Goal: Task Accomplishment & Management: Manage account settings

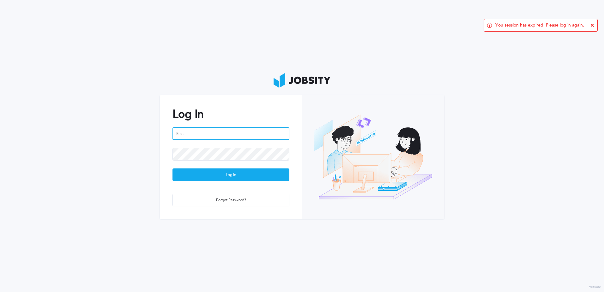
click at [223, 134] on input "email" at bounding box center [230, 133] width 117 height 13
click at [281, 135] on keeper-lock "Open Keeper Popup" at bounding box center [283, 134] width 8 height 8
click at [293, 124] on div "Log In Email is required Log In Forgot Password?" at bounding box center [231, 157] width 142 height 124
click at [216, 135] on input "email" at bounding box center [230, 133] width 117 height 13
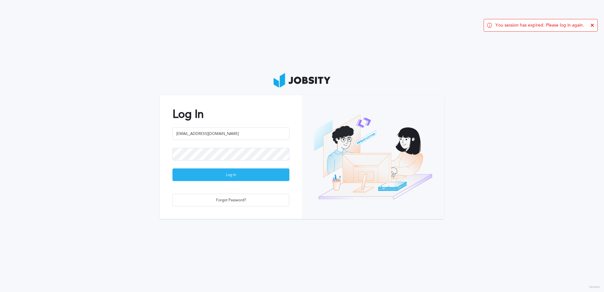
click at [239, 172] on div "Log In" at bounding box center [231, 175] width 116 height 13
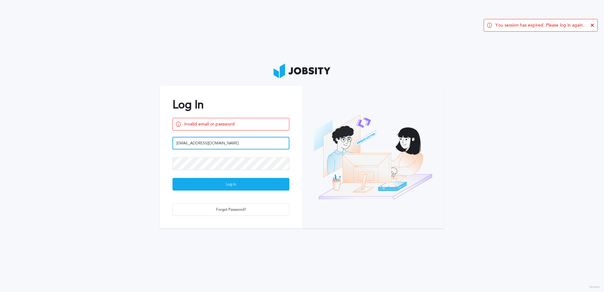
click at [228, 143] on input "emmapj18@gmail.com" at bounding box center [230, 143] width 117 height 13
drag, startPoint x: 231, startPoint y: 142, endPoint x: 114, endPoint y: 147, distance: 116.6
click at [114, 147] on section "Log In Invalid email or password emmapj18@gmail.com Log In Forgot Password?" at bounding box center [302, 146] width 604 height 292
paste input "nuel.polanco@jobsity"
type input "[PERSON_NAME][EMAIL_ADDRESS][PERSON_NAME][DOMAIN_NAME]"
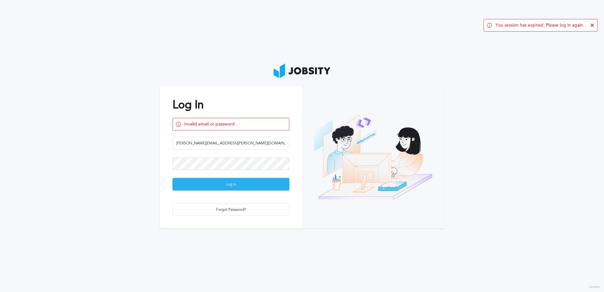
click at [235, 188] on div "Log In" at bounding box center [231, 184] width 116 height 13
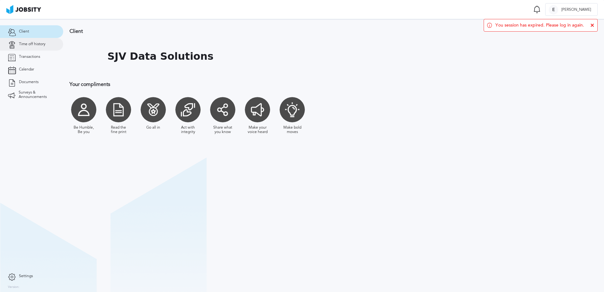
click at [31, 44] on span "Time off history" at bounding box center [32, 44] width 27 height 4
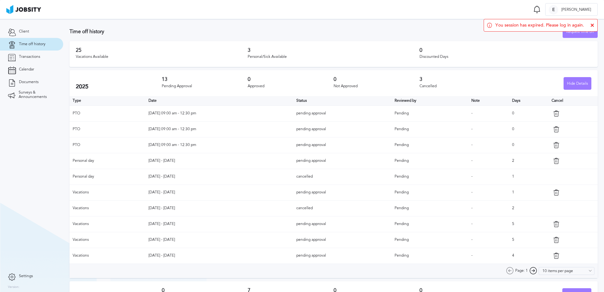
click at [550, 178] on td at bounding box center [572, 177] width 49 height 16
click at [165, 80] on h3 "13" at bounding box center [205, 79] width 86 height 6
click at [594, 25] on icon at bounding box center [592, 25] width 4 height 4
click at [81, 55] on div "Vacations Available" at bounding box center [162, 57] width 172 height 4
click at [553, 255] on icon at bounding box center [556, 255] width 6 height 6
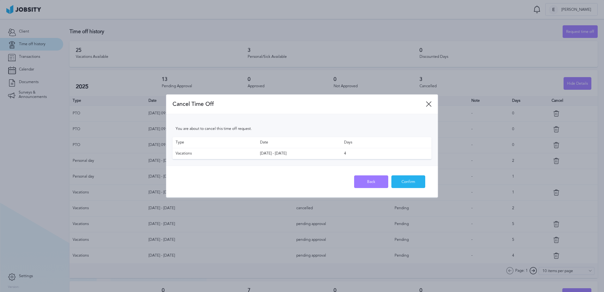
click at [406, 183] on div "Confirm" at bounding box center [408, 182] width 33 height 13
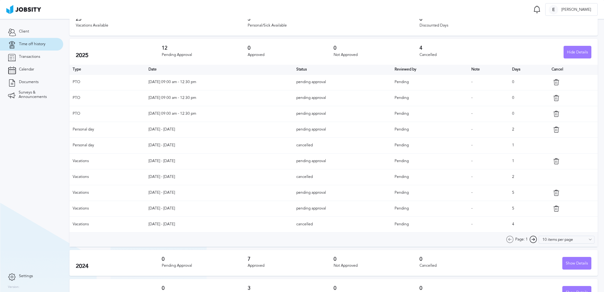
scroll to position [32, 0]
click at [553, 208] on icon at bounding box center [556, 208] width 6 height 6
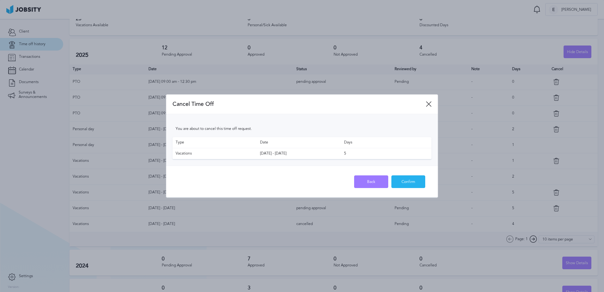
click at [419, 181] on div "Confirm" at bounding box center [408, 182] width 33 height 13
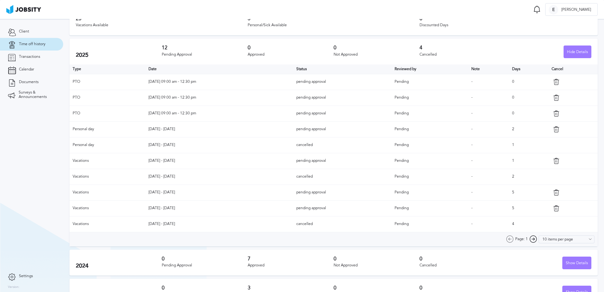
click at [553, 193] on icon at bounding box center [556, 192] width 6 height 6
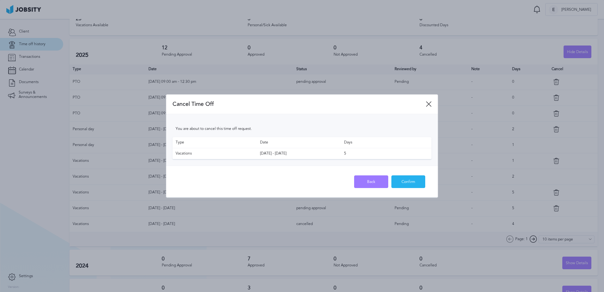
click at [419, 182] on div "Confirm" at bounding box center [408, 182] width 33 height 13
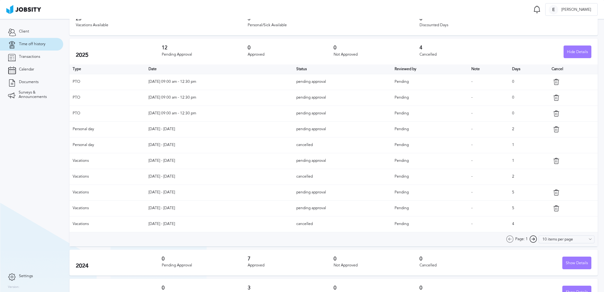
click at [553, 161] on icon at bounding box center [556, 161] width 6 height 6
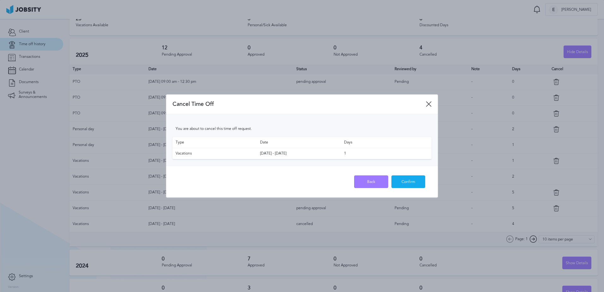
scroll to position [0, 0]
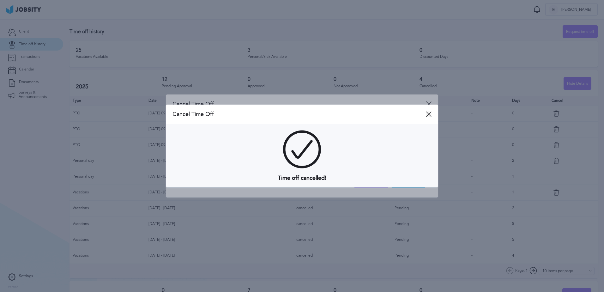
click at [428, 113] on icon at bounding box center [429, 114] width 6 height 6
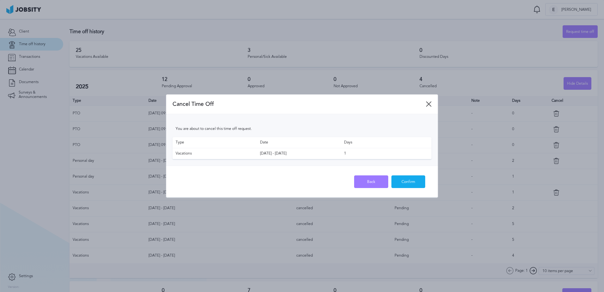
click at [429, 103] on icon at bounding box center [429, 104] width 6 height 6
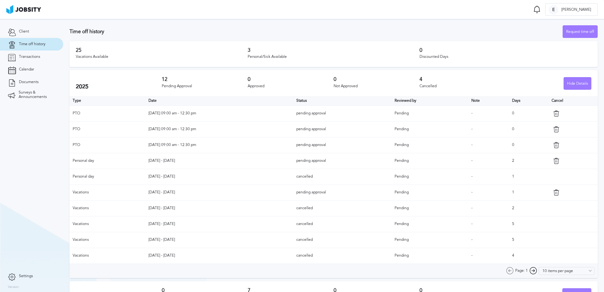
click at [553, 191] on icon at bounding box center [556, 192] width 6 height 6
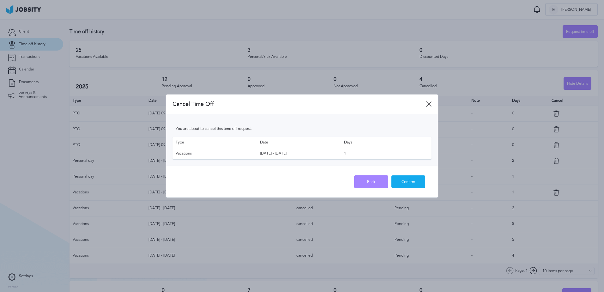
click at [376, 178] on div "Back" at bounding box center [370, 182] width 33 height 13
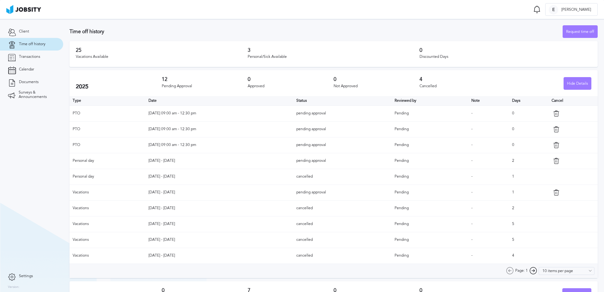
click at [553, 194] on icon at bounding box center [556, 192] width 6 height 6
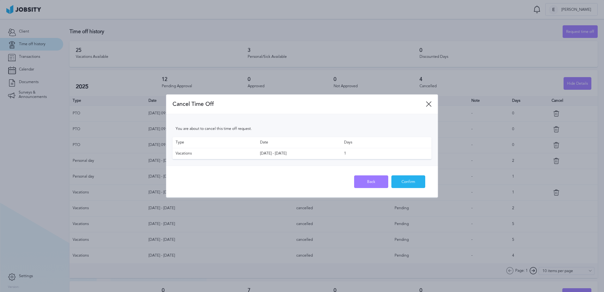
click at [420, 180] on div "Confirm" at bounding box center [408, 182] width 33 height 13
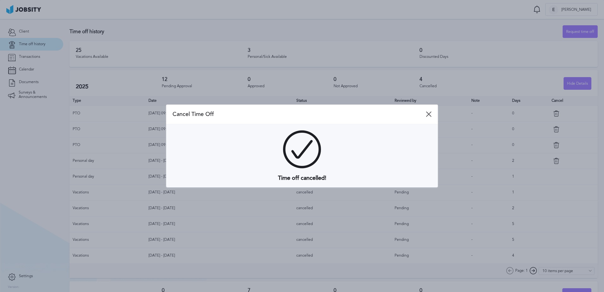
click at [431, 114] on icon at bounding box center [429, 114] width 6 height 6
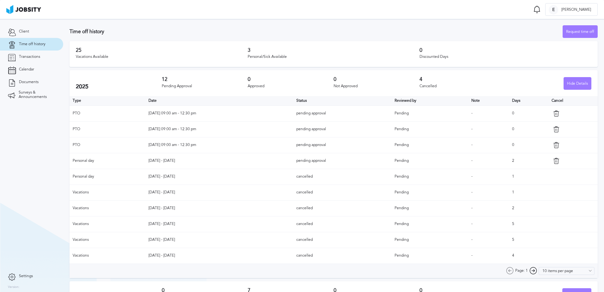
click at [553, 161] on icon at bounding box center [556, 161] width 6 height 6
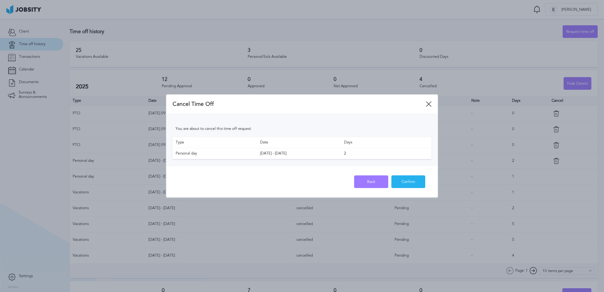
click at [416, 181] on div "Confirm" at bounding box center [408, 182] width 33 height 13
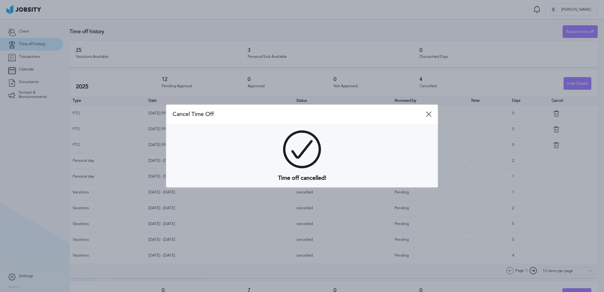
click at [423, 112] on span "Cancel Time Off" at bounding box center [298, 114] width 253 height 7
click at [428, 114] on icon at bounding box center [429, 114] width 6 height 6
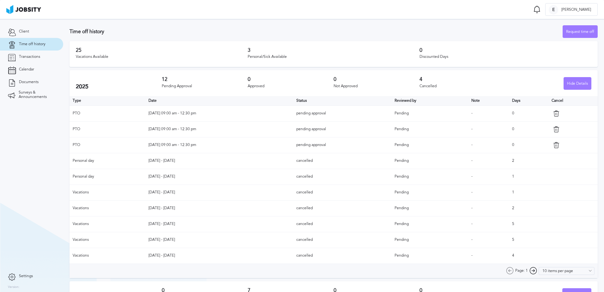
click at [554, 142] on icon at bounding box center [556, 145] width 6 height 6
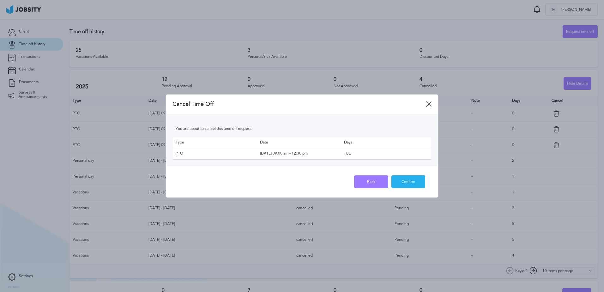
click at [411, 180] on div "Confirm" at bounding box center [408, 182] width 33 height 13
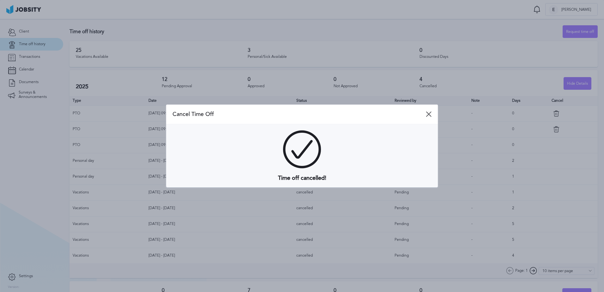
click at [431, 114] on icon at bounding box center [429, 114] width 6 height 6
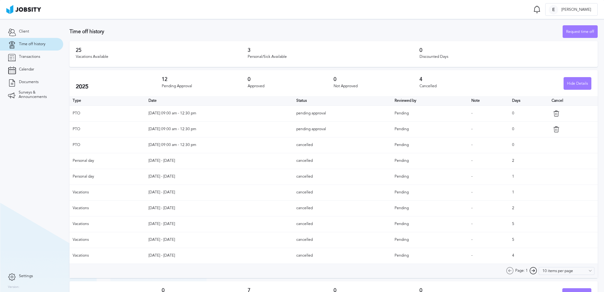
click at [555, 133] on td at bounding box center [572, 129] width 49 height 16
click at [553, 128] on icon at bounding box center [556, 129] width 6 height 6
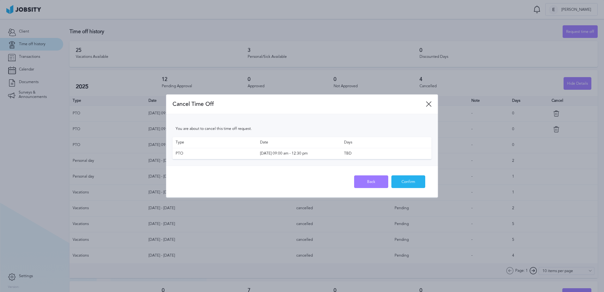
click at [405, 177] on div "Confirm" at bounding box center [408, 182] width 33 height 13
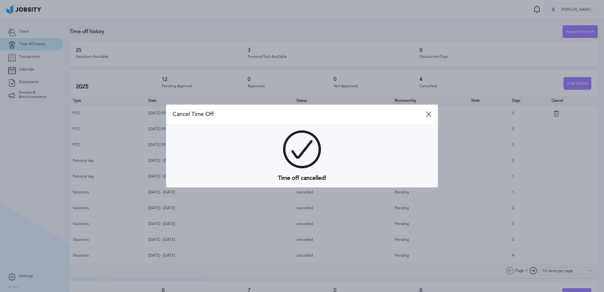
click at [428, 114] on icon at bounding box center [429, 114] width 6 height 6
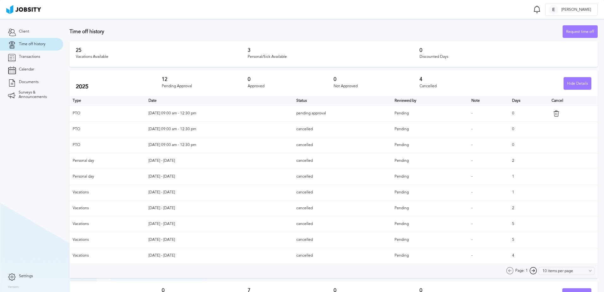
click at [553, 115] on icon at bounding box center [556, 113] width 6 height 6
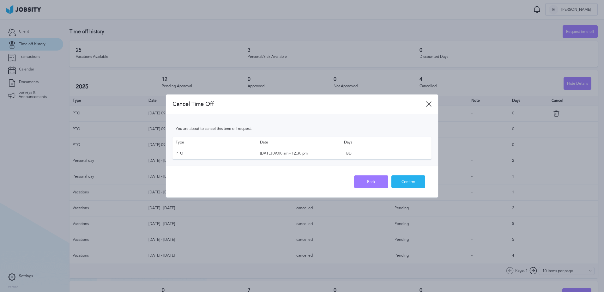
click at [414, 179] on div "Confirm" at bounding box center [408, 182] width 33 height 13
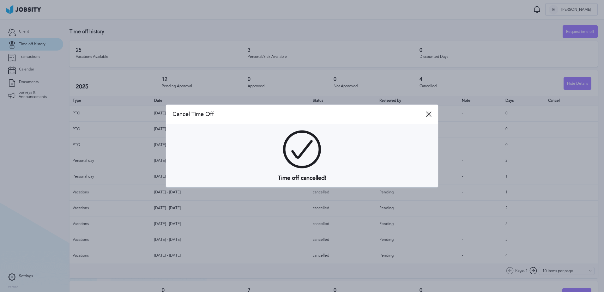
click at [426, 115] on icon at bounding box center [429, 114] width 6 height 6
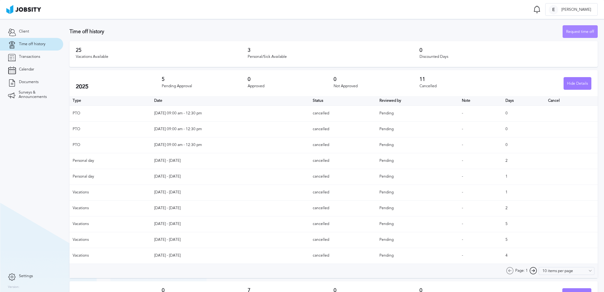
click at [572, 33] on div "Request time off" at bounding box center [580, 32] width 34 height 13
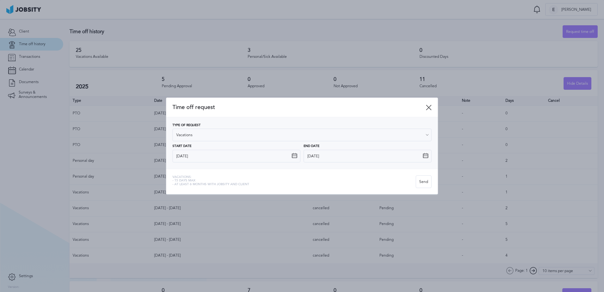
click at [292, 156] on icon at bounding box center [295, 156] width 6 height 6
click at [294, 156] on icon at bounding box center [295, 156] width 6 height 6
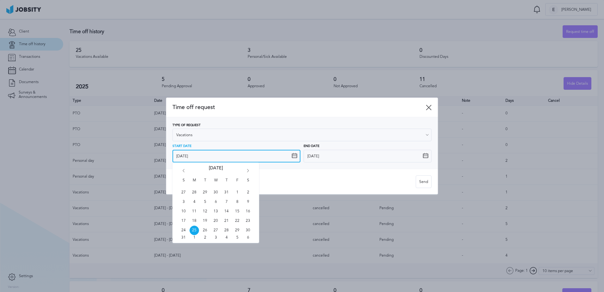
click at [206, 152] on input "8/25/2025" at bounding box center [236, 156] width 128 height 13
click at [249, 170] on icon "Go forward 1 month" at bounding box center [248, 172] width 6 height 6
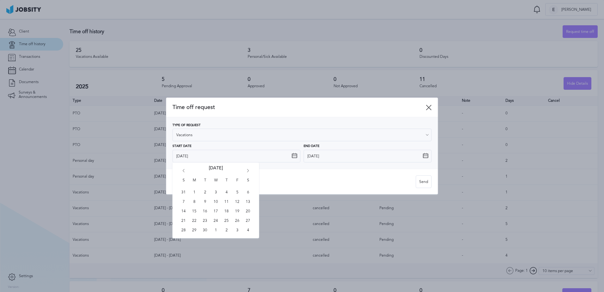
click at [249, 170] on icon "Go forward 1 month" at bounding box center [248, 172] width 6 height 6
click at [194, 210] on span "13" at bounding box center [194, 211] width 9 height 9
type input "10/13/2025"
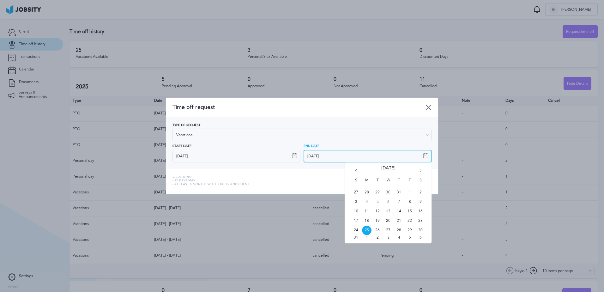
click at [377, 154] on input "8/25/2025" at bounding box center [368, 156] width 128 height 13
click at [419, 171] on icon "Go forward 1 month" at bounding box center [421, 172] width 6 height 6
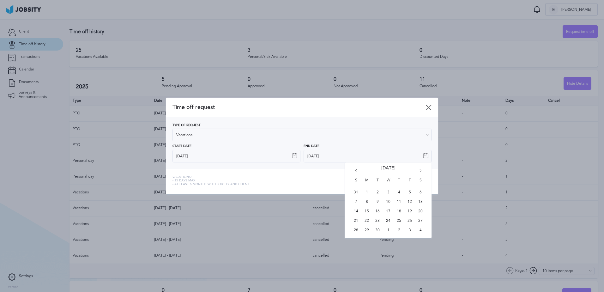
click at [419, 171] on icon "Go forward 1 month" at bounding box center [421, 172] width 6 height 6
click at [412, 211] on span "17" at bounding box center [409, 211] width 9 height 9
type input "10/17/2025"
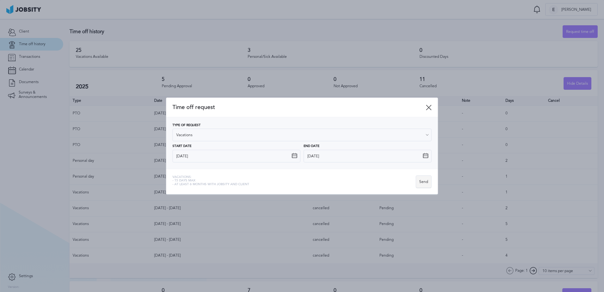
click at [426, 182] on div "Send" at bounding box center [423, 182] width 15 height 13
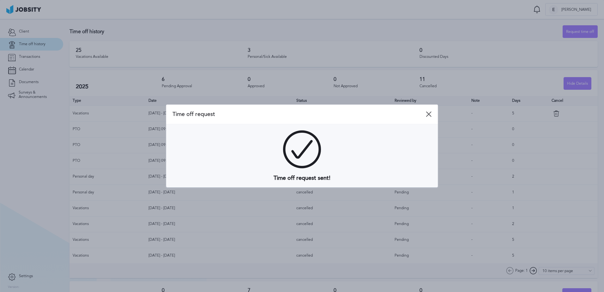
click at [430, 114] on icon at bounding box center [429, 114] width 6 height 6
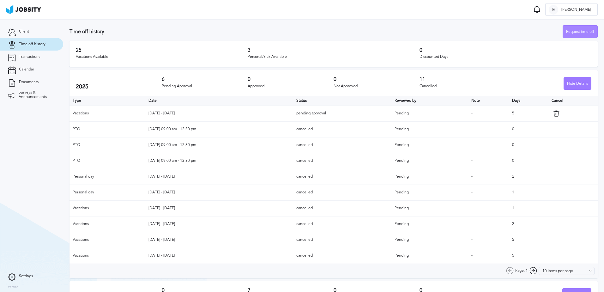
click at [570, 32] on div "Request time off" at bounding box center [580, 32] width 34 height 13
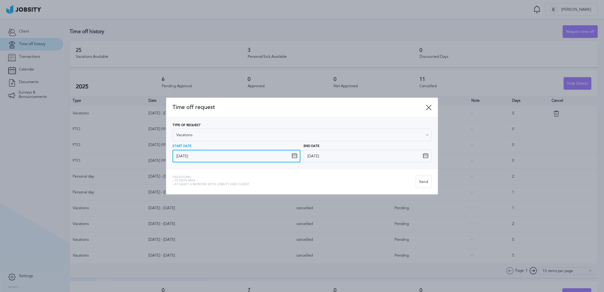
click at [256, 154] on input "8/25/2025" at bounding box center [236, 156] width 128 height 13
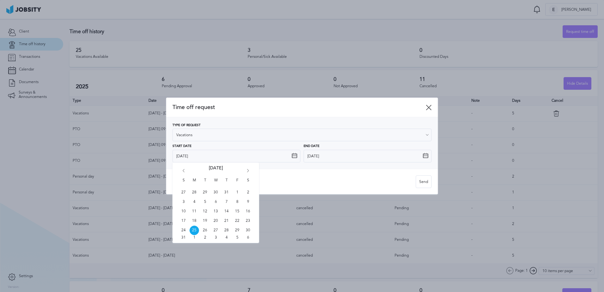
click at [247, 170] on icon "Go forward 1 month" at bounding box center [248, 172] width 6 height 6
click at [194, 219] on span "20" at bounding box center [194, 220] width 9 height 9
type input "10/20/2025"
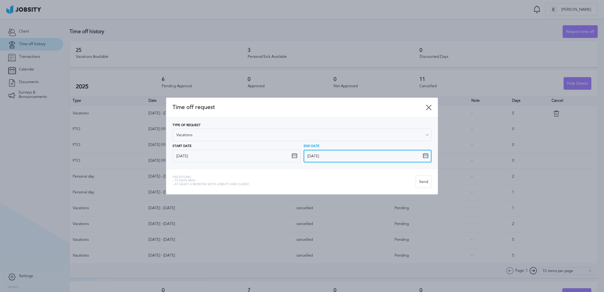
click at [329, 155] on input "8/25/2025" at bounding box center [368, 156] width 128 height 13
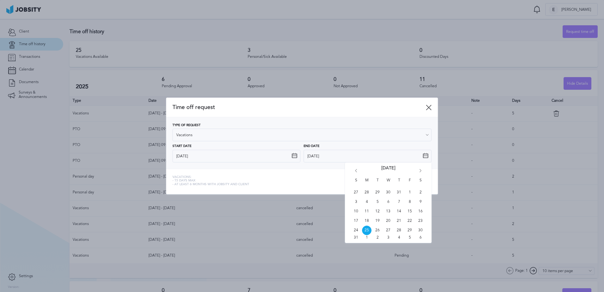
click at [419, 172] on icon "Go forward 1 month" at bounding box center [421, 172] width 6 height 6
click at [409, 221] on span "24" at bounding box center [409, 220] width 9 height 9
type input "10/24/2025"
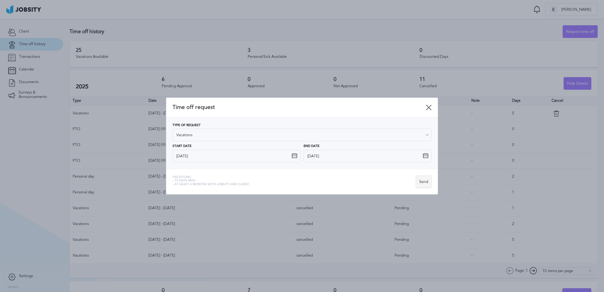
click at [420, 183] on div "Send" at bounding box center [423, 182] width 15 height 13
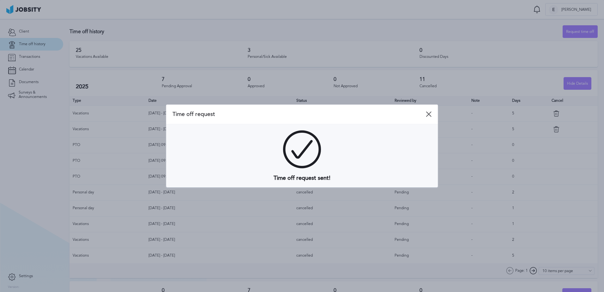
click at [429, 113] on icon at bounding box center [429, 114] width 6 height 6
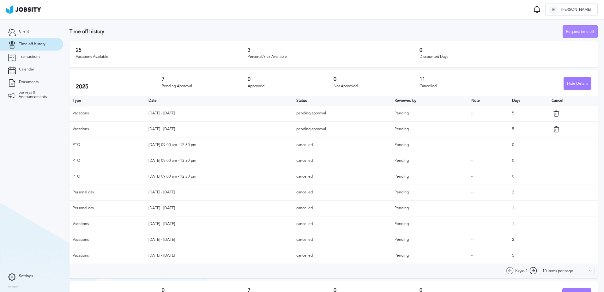
click at [583, 33] on div "Request time off" at bounding box center [580, 32] width 34 height 13
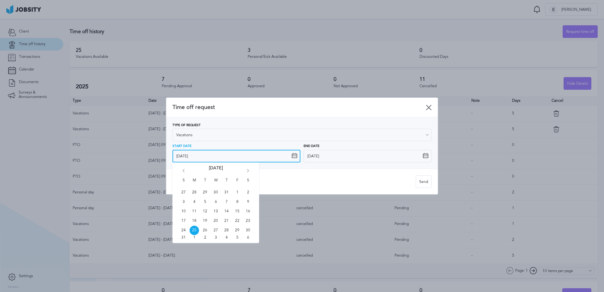
click at [236, 151] on input "8/25/2025" at bounding box center [236, 156] width 128 height 13
click at [246, 168] on div "S M T W T F S 27 28 29 30 31 1 2 3 4 5 6 7 8 9 10 11 12 13 14 15 16 17 18 19 20…" at bounding box center [215, 202] width 87 height 81
click at [246, 170] on icon "Go forward 1 month" at bounding box center [248, 172] width 6 height 6
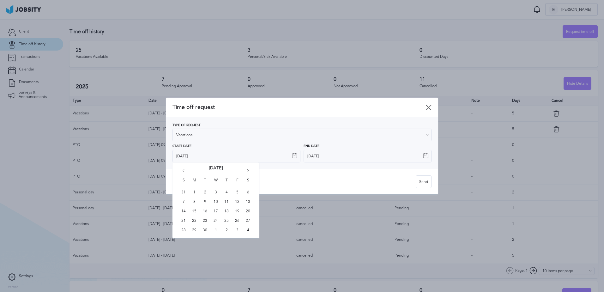
click at [246, 170] on icon "Go forward 1 month" at bounding box center [248, 172] width 6 height 6
click at [196, 229] on span "27" at bounding box center [194, 230] width 9 height 9
type input "10/27/2025"
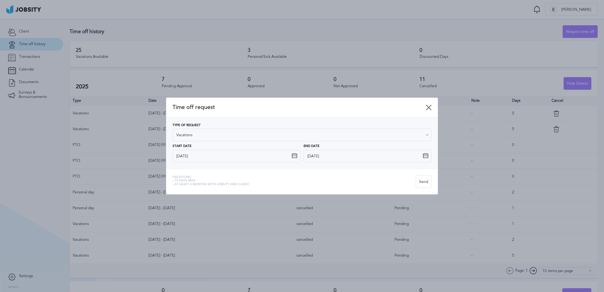
click at [426, 155] on icon at bounding box center [426, 156] width 6 height 6
click at [413, 155] on input "8/25/2025" at bounding box center [368, 156] width 128 height 13
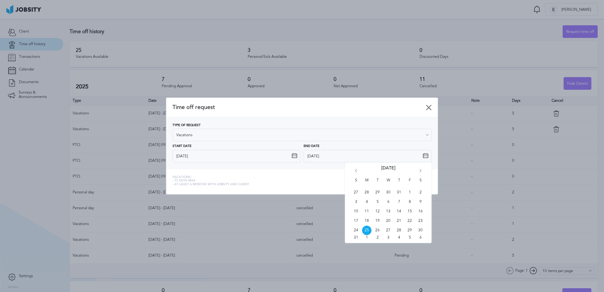
click at [421, 171] on icon "Go forward 1 month" at bounding box center [421, 172] width 6 height 6
click at [409, 228] on span "31" at bounding box center [409, 230] width 9 height 9
type input "10/31/2025"
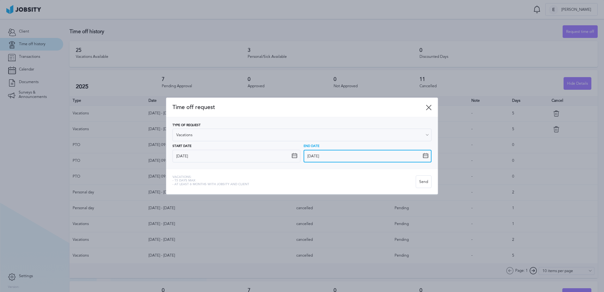
click at [419, 155] on input "10/31/2025" at bounding box center [368, 156] width 128 height 13
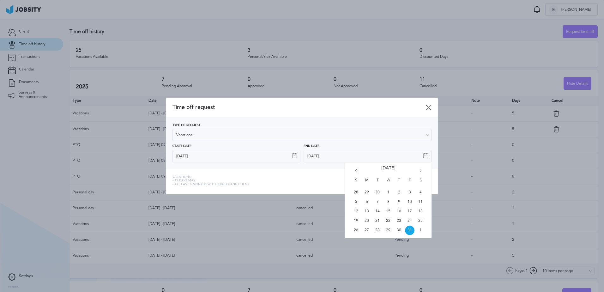
drag, startPoint x: 287, startPoint y: 179, endPoint x: 289, endPoint y: 177, distance: 3.8
click at [287, 179] on div "Vacations: - 15 days max - At least 6 months with jobsity and client" at bounding box center [293, 181] width 243 height 13
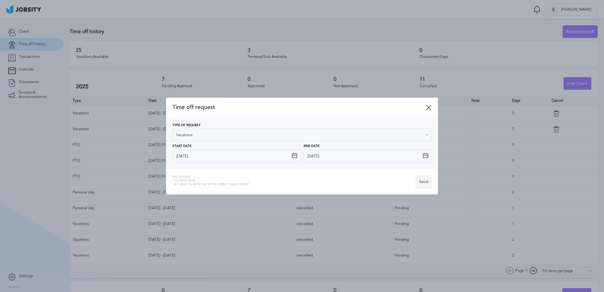
click at [427, 181] on div "Send" at bounding box center [423, 182] width 15 height 13
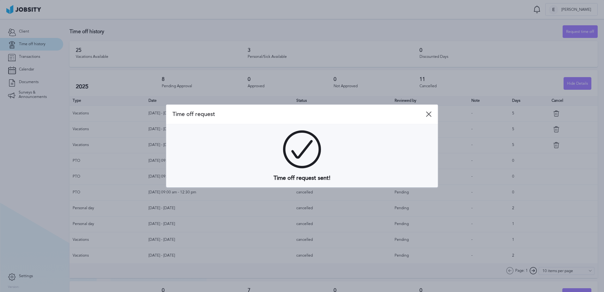
click at [430, 115] on icon at bounding box center [429, 114] width 6 height 6
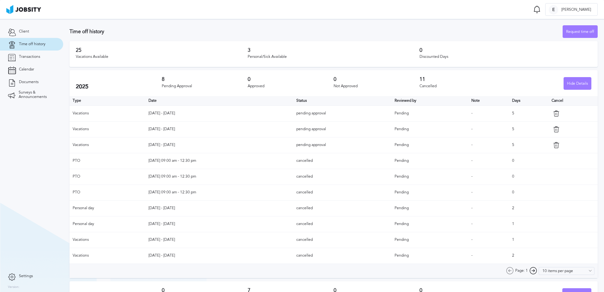
click at [159, 83] on h2 "2025" at bounding box center [119, 86] width 86 height 7
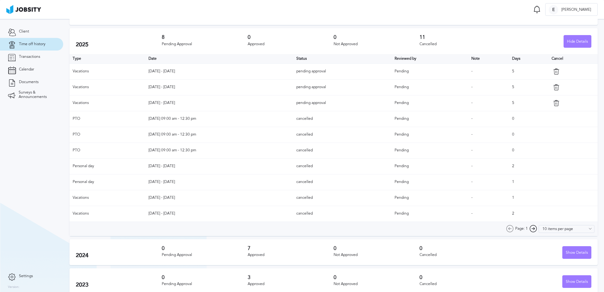
scroll to position [47, 0]
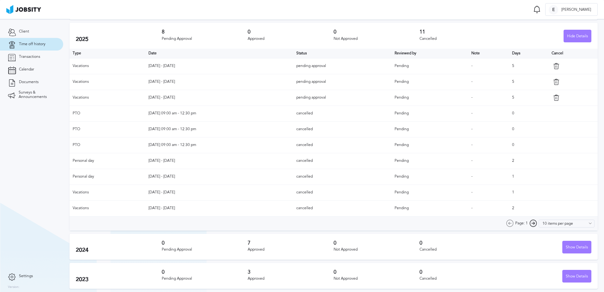
click at [532, 222] on icon at bounding box center [533, 224] width 8 height 8
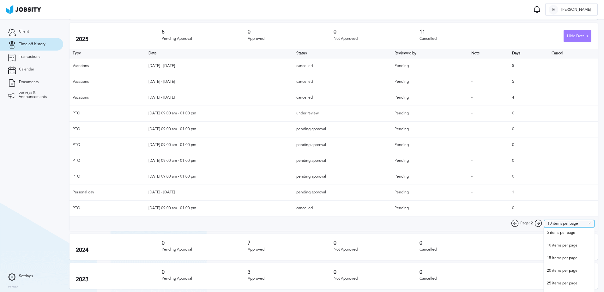
click at [544, 222] on input "10 items per page" at bounding box center [569, 224] width 51 height 8
click at [513, 221] on div "Page: 2" at bounding box center [521, 224] width 31 height 8
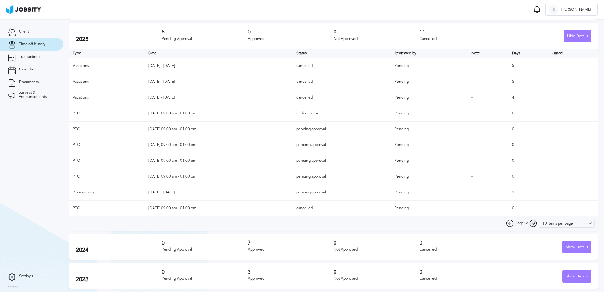
click at [533, 222] on icon at bounding box center [533, 224] width 8 height 8
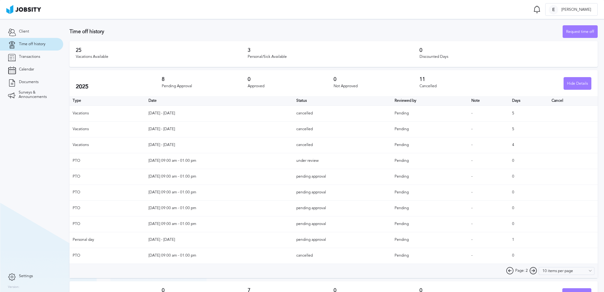
click at [530, 269] on icon at bounding box center [533, 271] width 8 height 8
click at [510, 270] on icon at bounding box center [510, 271] width 8 height 8
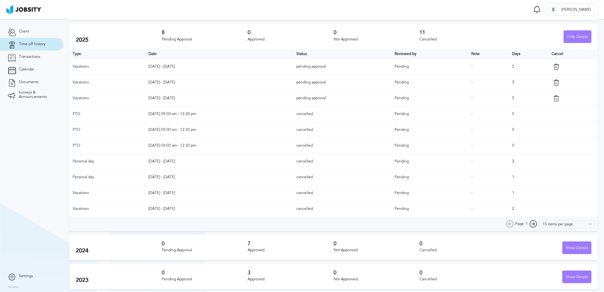
scroll to position [47, 0]
click at [22, 275] on span "Settings" at bounding box center [26, 276] width 14 height 4
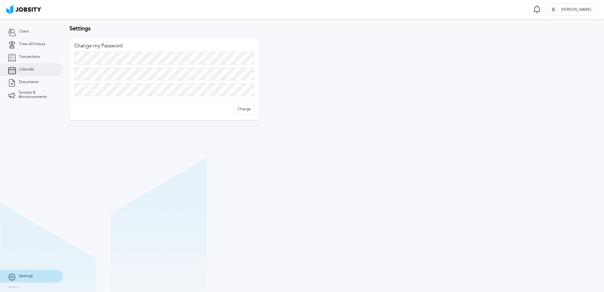
click at [24, 69] on span "Calendar" at bounding box center [26, 69] width 15 height 4
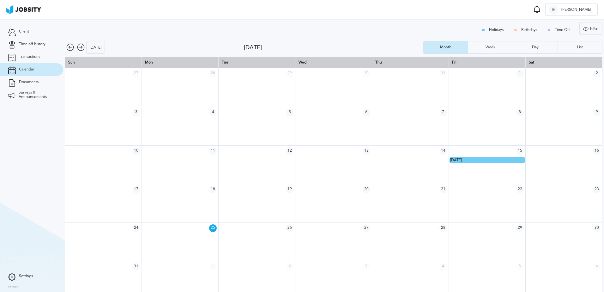
click at [84, 47] on icon at bounding box center [81, 48] width 8 height 8
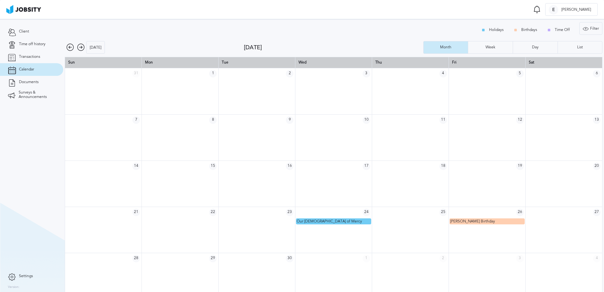
click at [82, 47] on icon at bounding box center [81, 48] width 8 height 8
click at [547, 28] on div "Holidays Birthdays Time Off" at bounding box center [527, 30] width 99 height 13
click at [493, 50] on div "Week" at bounding box center [490, 47] width 45 height 13
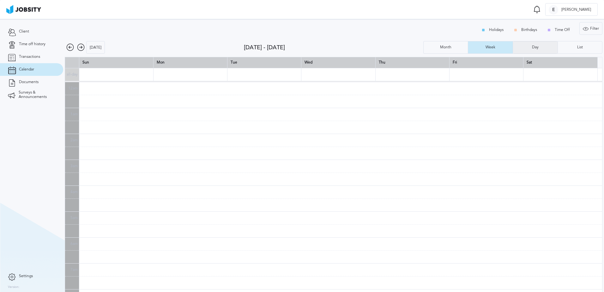
scroll to position [156, 0]
click at [531, 48] on div "Day" at bounding box center [535, 47] width 13 height 4
click at [567, 50] on div "List" at bounding box center [580, 47] width 44 height 13
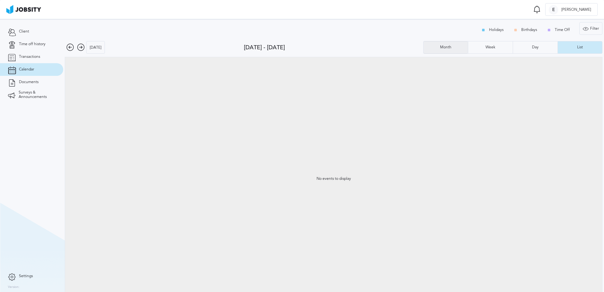
click at [457, 47] on div "Month" at bounding box center [446, 47] width 45 height 13
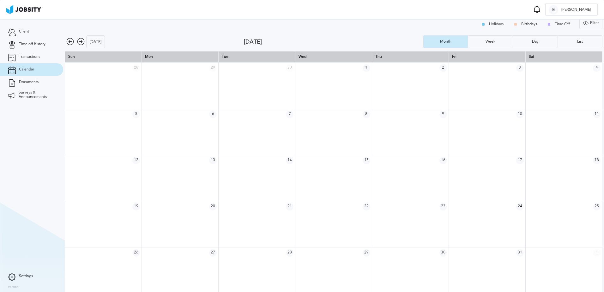
scroll to position [9, 0]
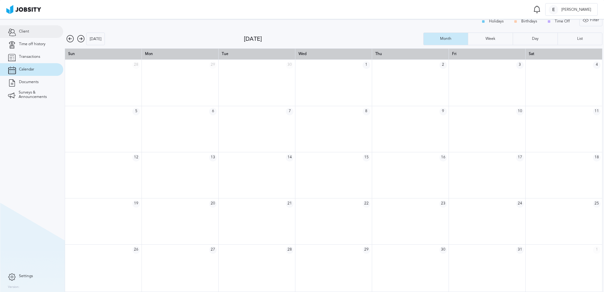
click at [31, 32] on link "Client" at bounding box center [31, 31] width 63 height 13
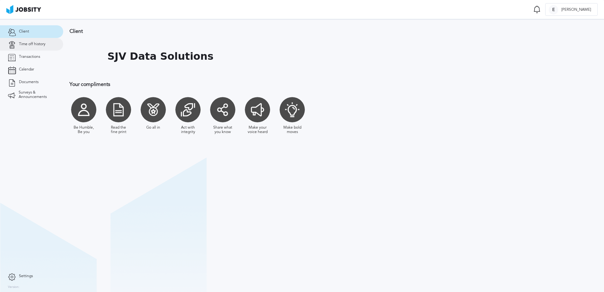
click at [31, 50] on link "Time off history" at bounding box center [31, 44] width 63 height 13
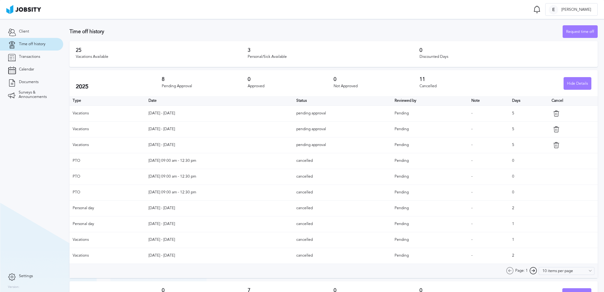
click at [306, 50] on h3 "3" at bounding box center [334, 50] width 172 height 6
click at [566, 82] on div "Hide Details" at bounding box center [577, 83] width 27 height 13
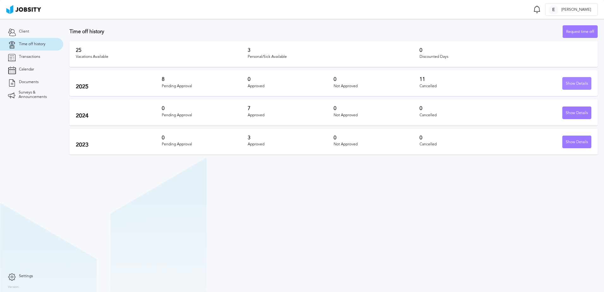
click at [566, 82] on div "Show Details" at bounding box center [577, 83] width 28 height 13
